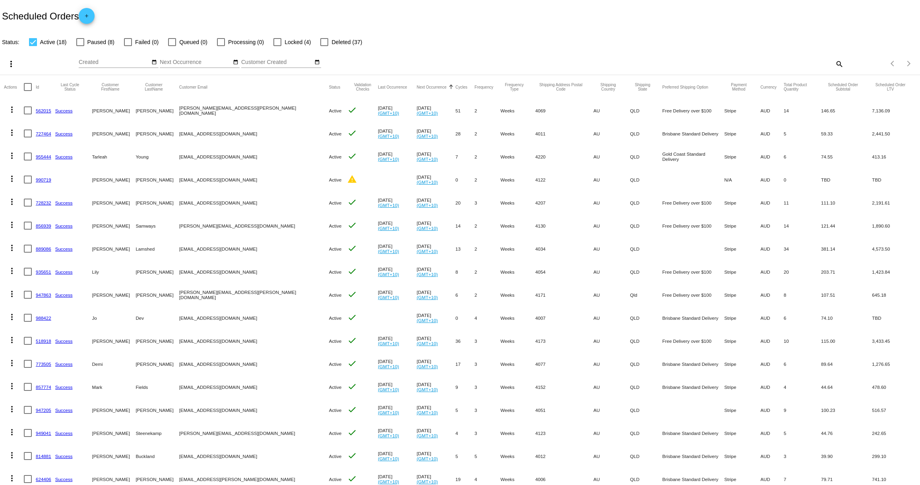
scroll to position [51, 0]
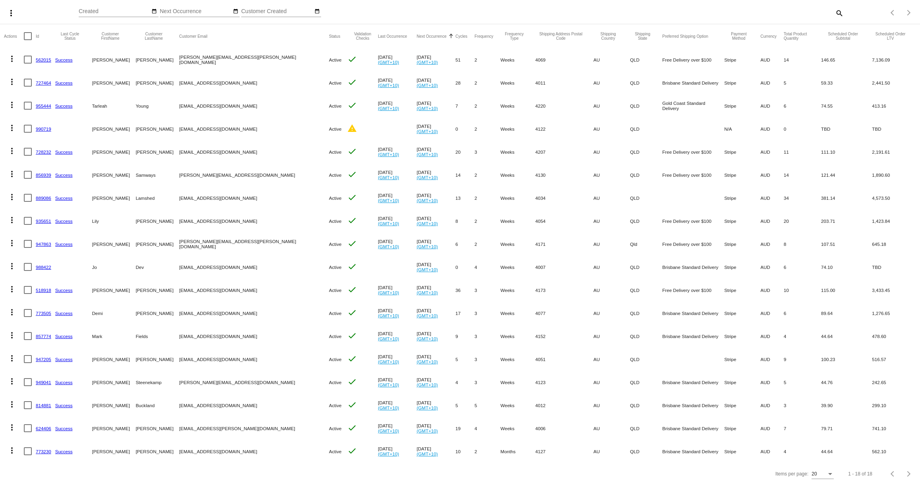
click at [43, 129] on link "990719" at bounding box center [43, 128] width 15 height 5
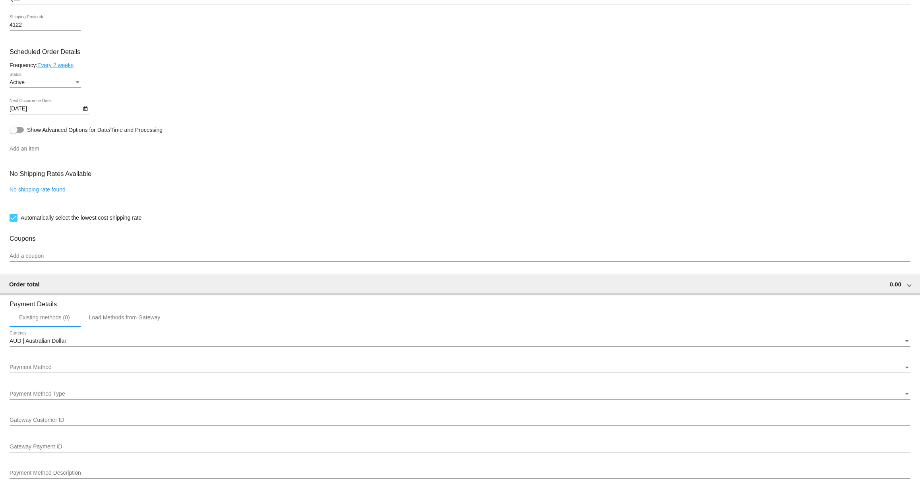
scroll to position [238, 0]
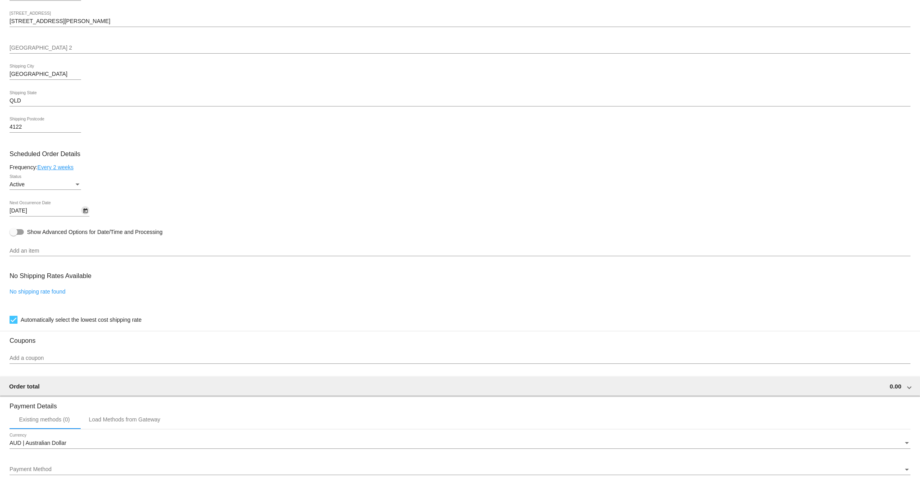
click at [84, 213] on icon "Open calendar" at bounding box center [85, 211] width 4 height 5
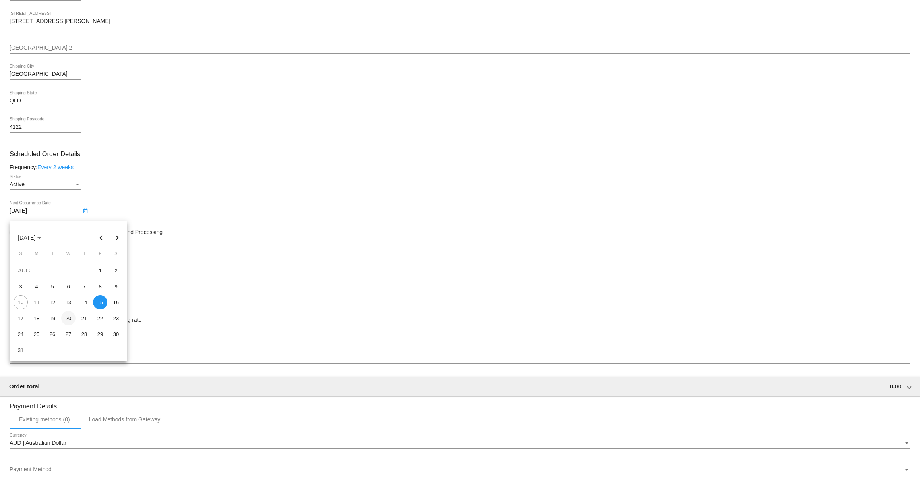
click at [68, 319] on div "20" at bounding box center [68, 318] width 14 height 14
type input "[DATE]"
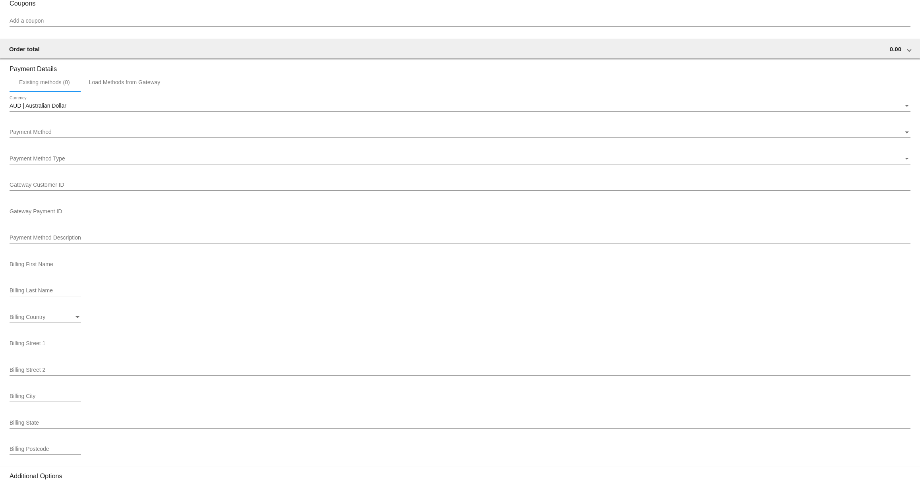
scroll to position [677, 0]
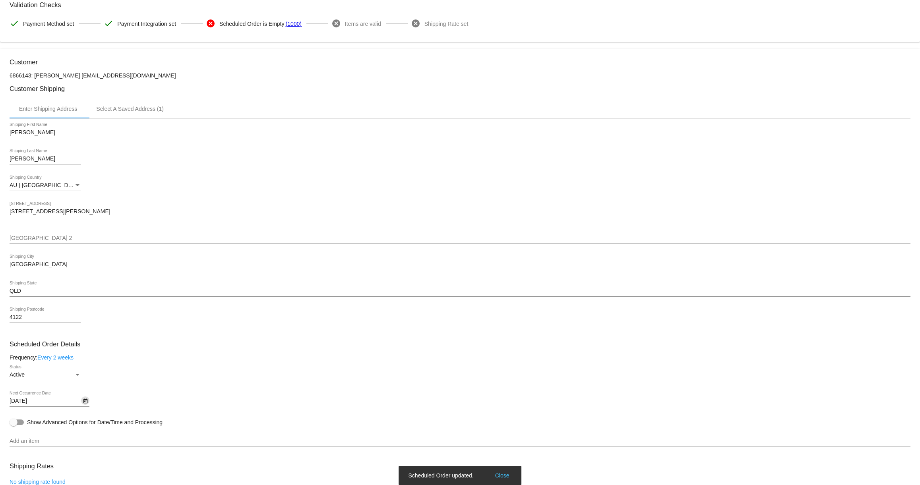
scroll to position [0, 0]
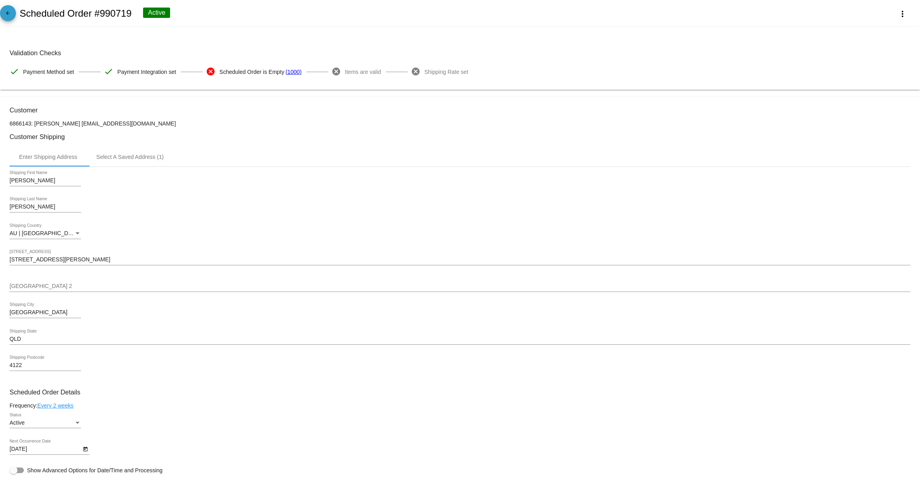
click at [11, 19] on mat-icon "arrow_back" at bounding box center [8, 15] width 10 height 10
